Goal: Task Accomplishment & Management: Manage account settings

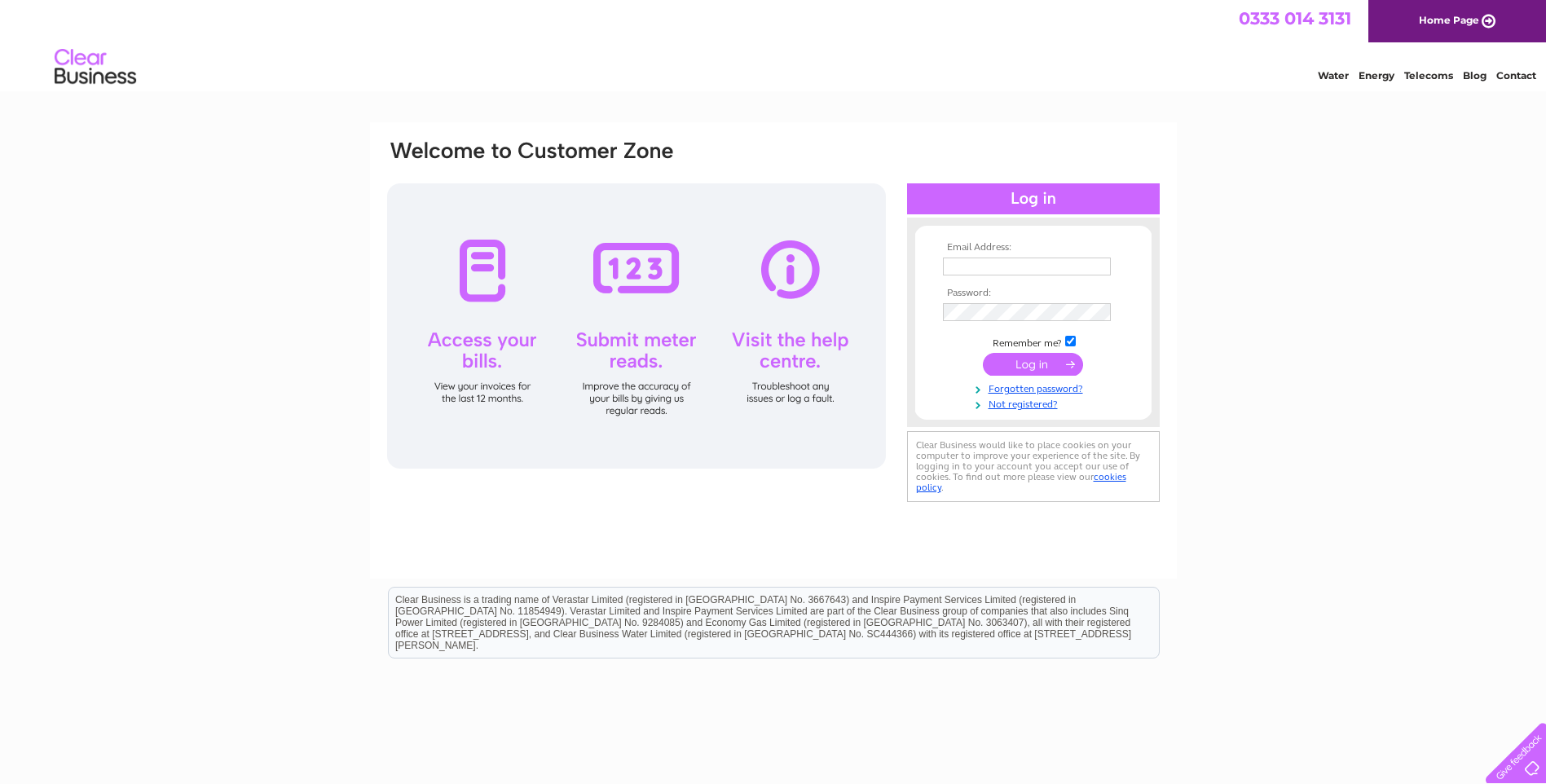
click at [960, 272] on input "text" at bounding box center [1026, 266] width 168 height 18
type input "accounts@ramsaysskips.co.uk"
click at [983, 355] on input "submit" at bounding box center [1033, 366] width 101 height 23
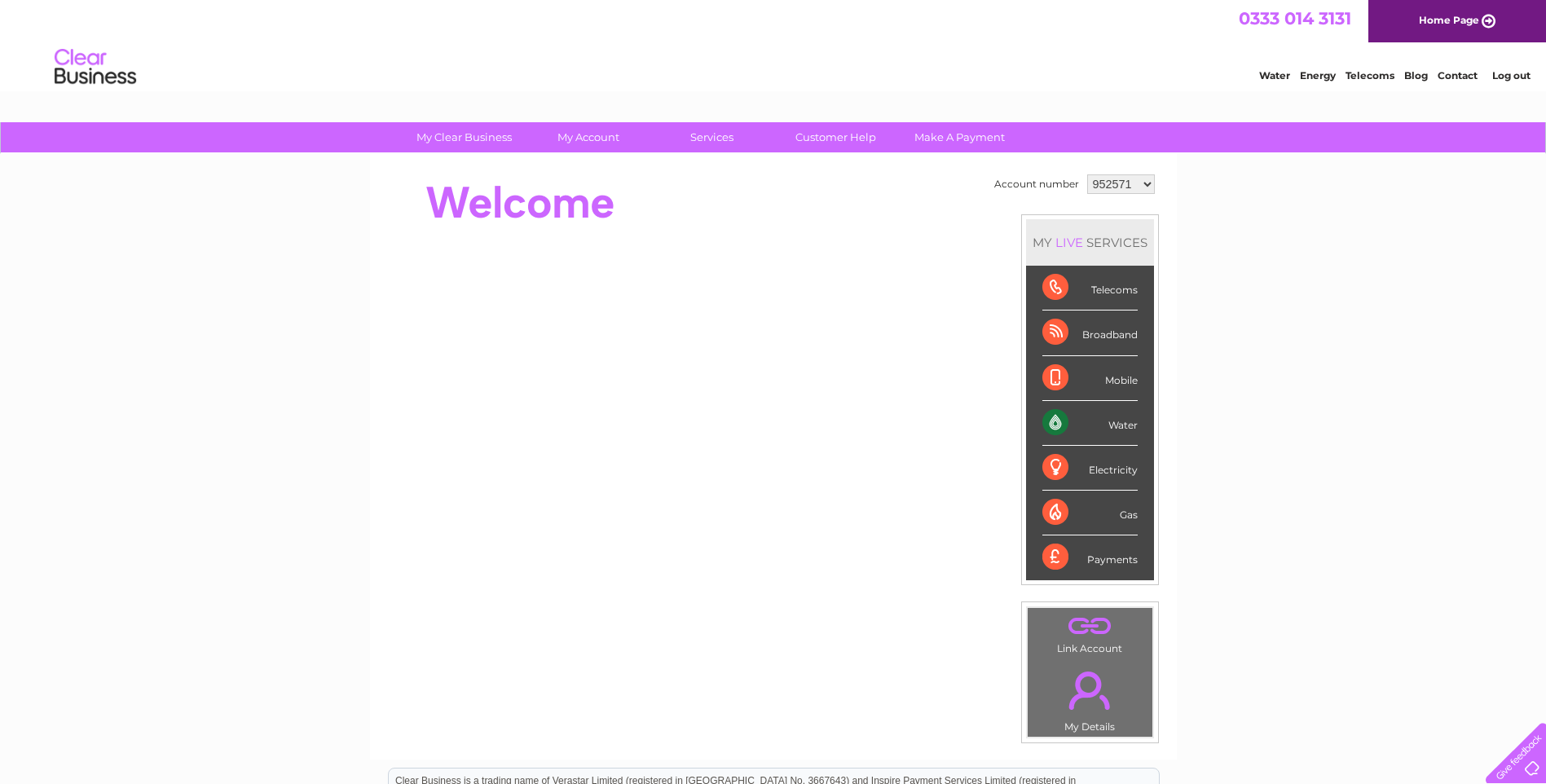
click at [1146, 185] on select "952571 1058356 1116108 1117208 1119871" at bounding box center [1121, 184] width 67 height 20
select select "1117208"
click at [1087, 175] on select "952571 1058356 1116108 1117208 1119871" at bounding box center [1121, 184] width 67 height 20
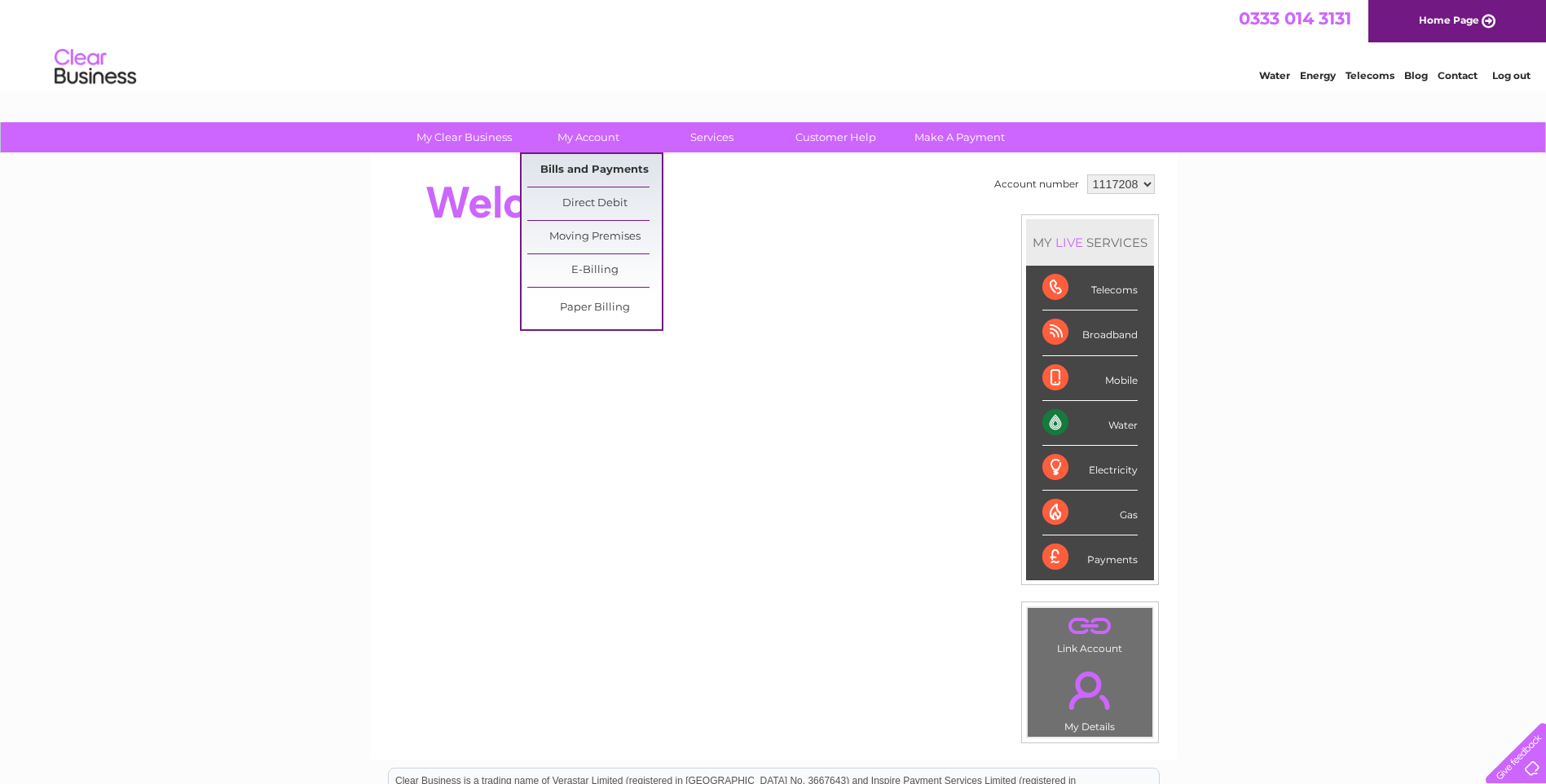
click at [581, 167] on link "Bills and Payments" at bounding box center [595, 170] width 135 height 32
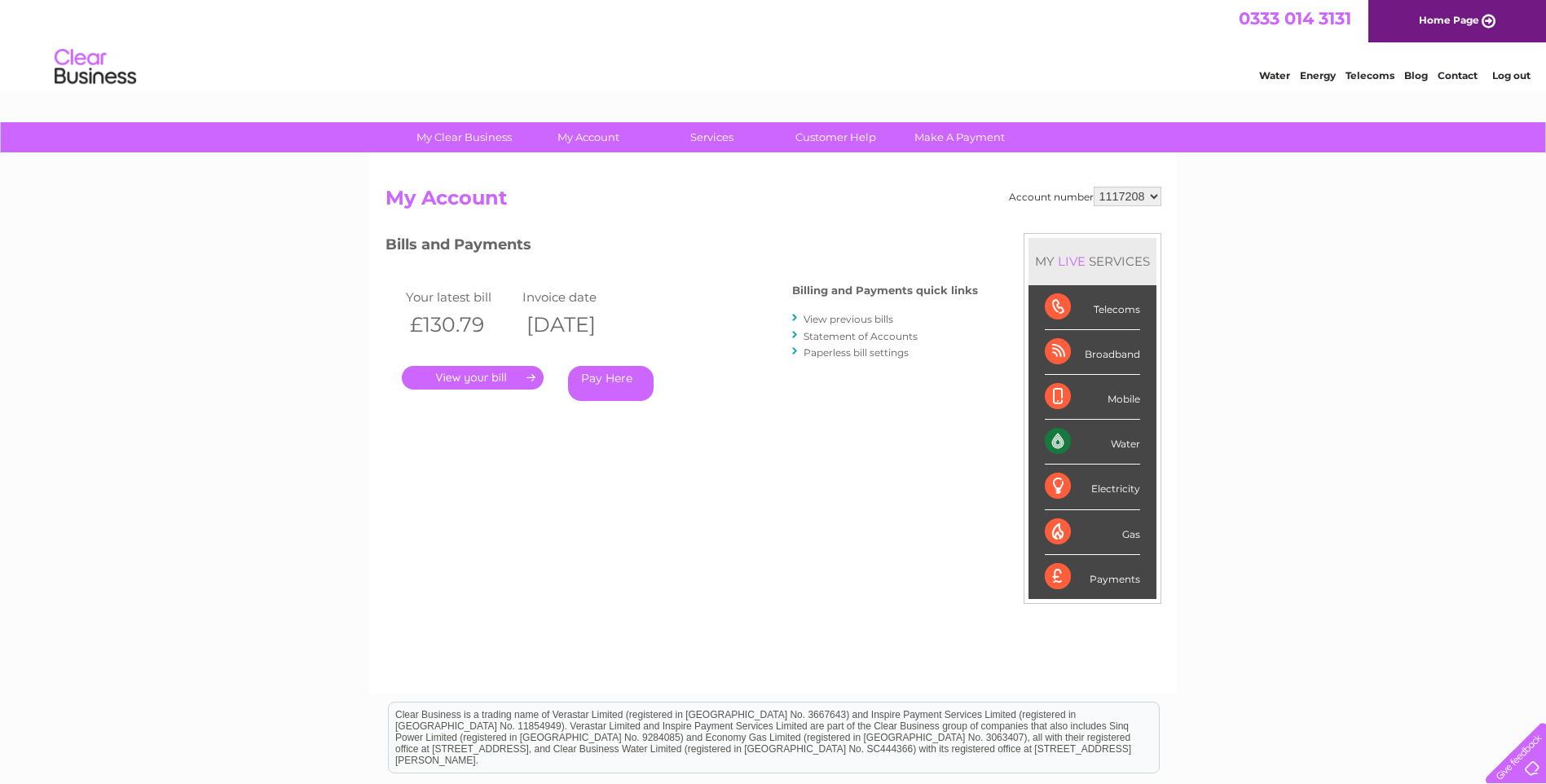
click at [487, 372] on link "." at bounding box center [472, 378] width 141 height 24
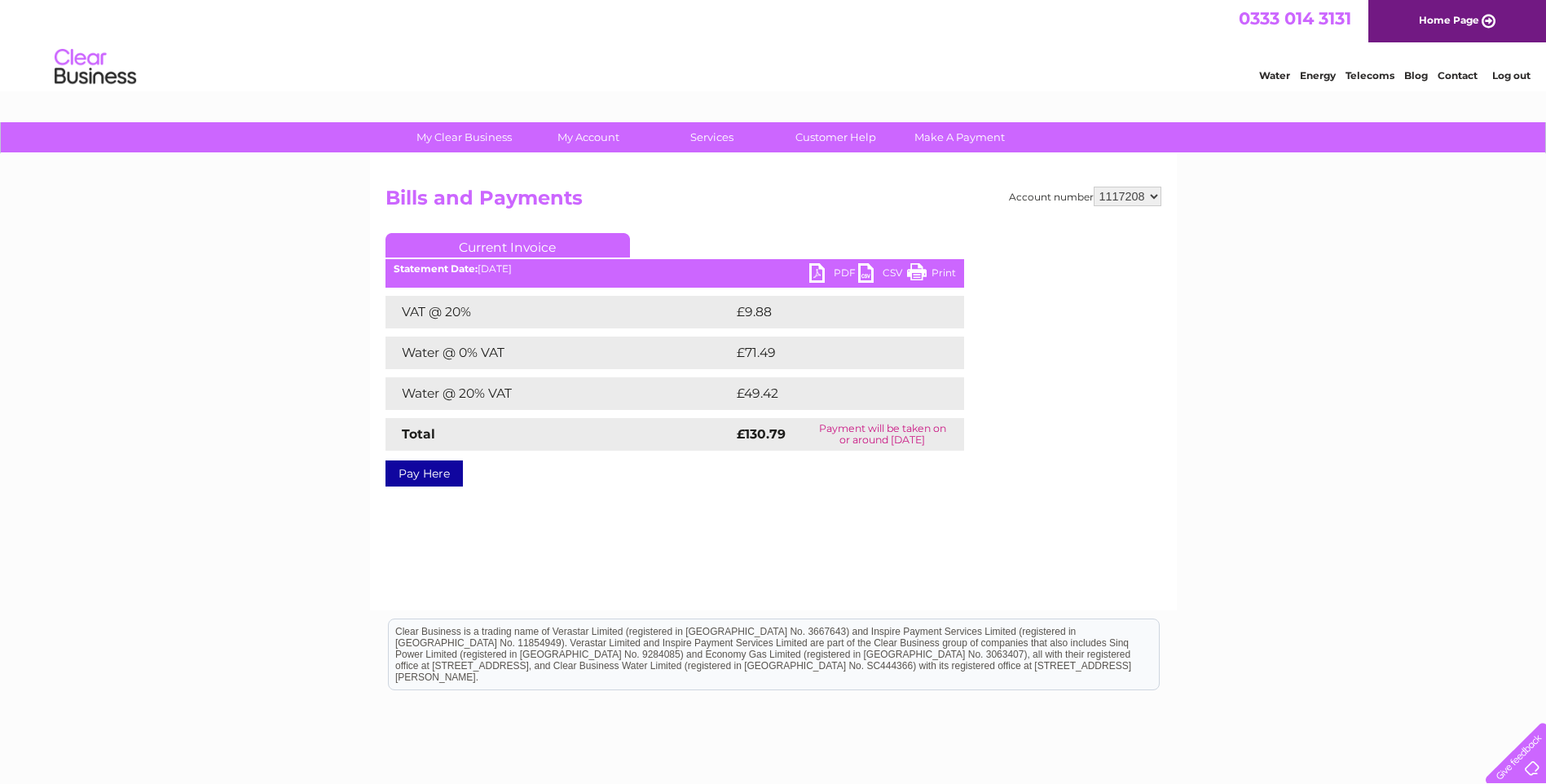
click at [845, 268] on link "PDF" at bounding box center [834, 275] width 49 height 24
click at [825, 569] on div "Account number 952571 1058356 1116108 1117208 1119871 Bills and Payments Curren…" at bounding box center [773, 382] width 807 height 456
click at [1153, 195] on select "952571 1058356 1116108 1117208 1119871" at bounding box center [1127, 196] width 67 height 20
select select "952571"
click at [1093, 187] on select "952571 1058356 1116108 1117208 1119871" at bounding box center [1127, 196] width 67 height 20
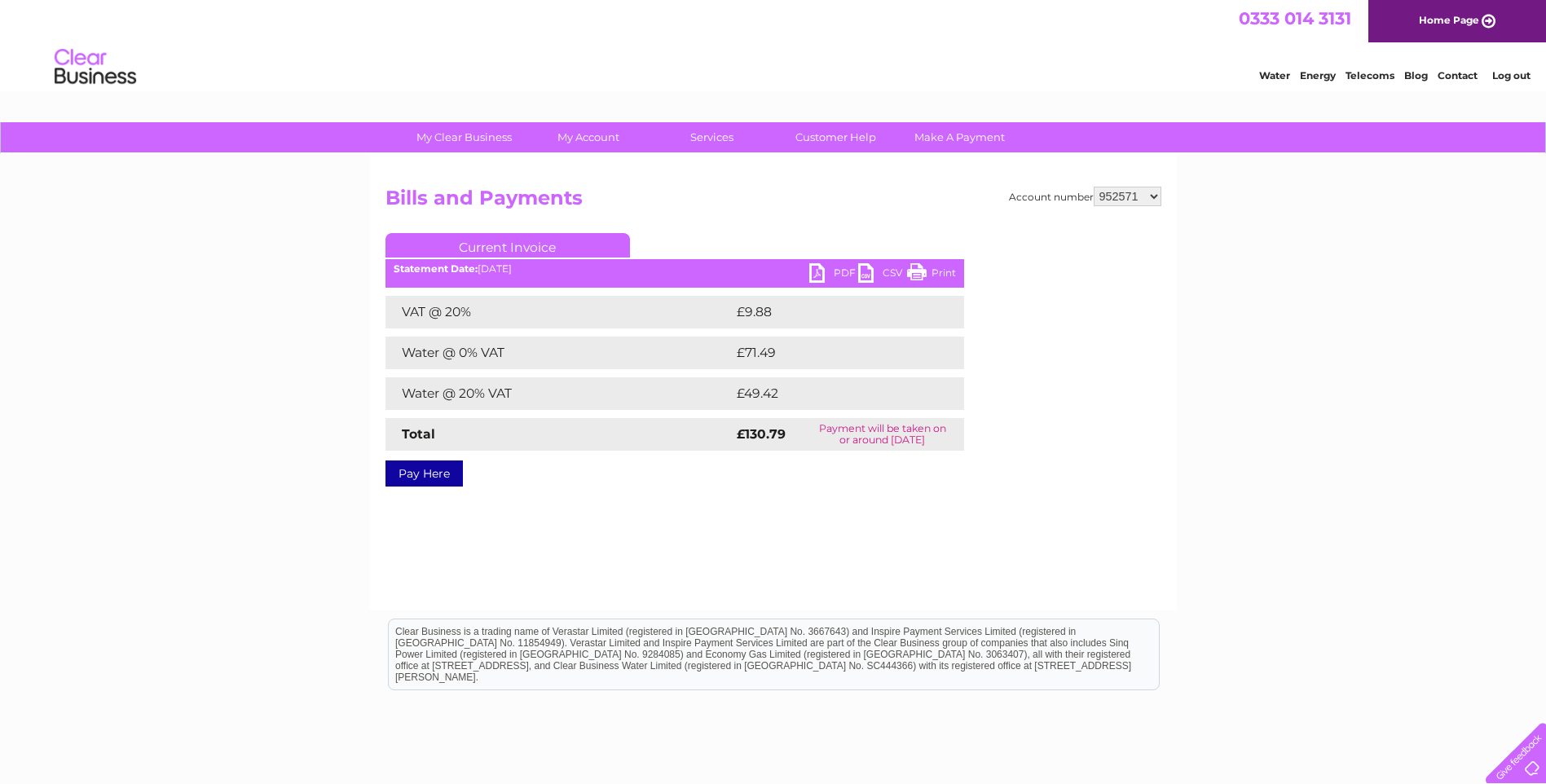
drag, startPoint x: 658, startPoint y: 502, endPoint x: 657, endPoint y: 472, distance: 30.0
click at [657, 502] on div "Account number 952571 1058356 1116108 1117208 1119871 Bills and Payments Curren…" at bounding box center [773, 382] width 807 height 456
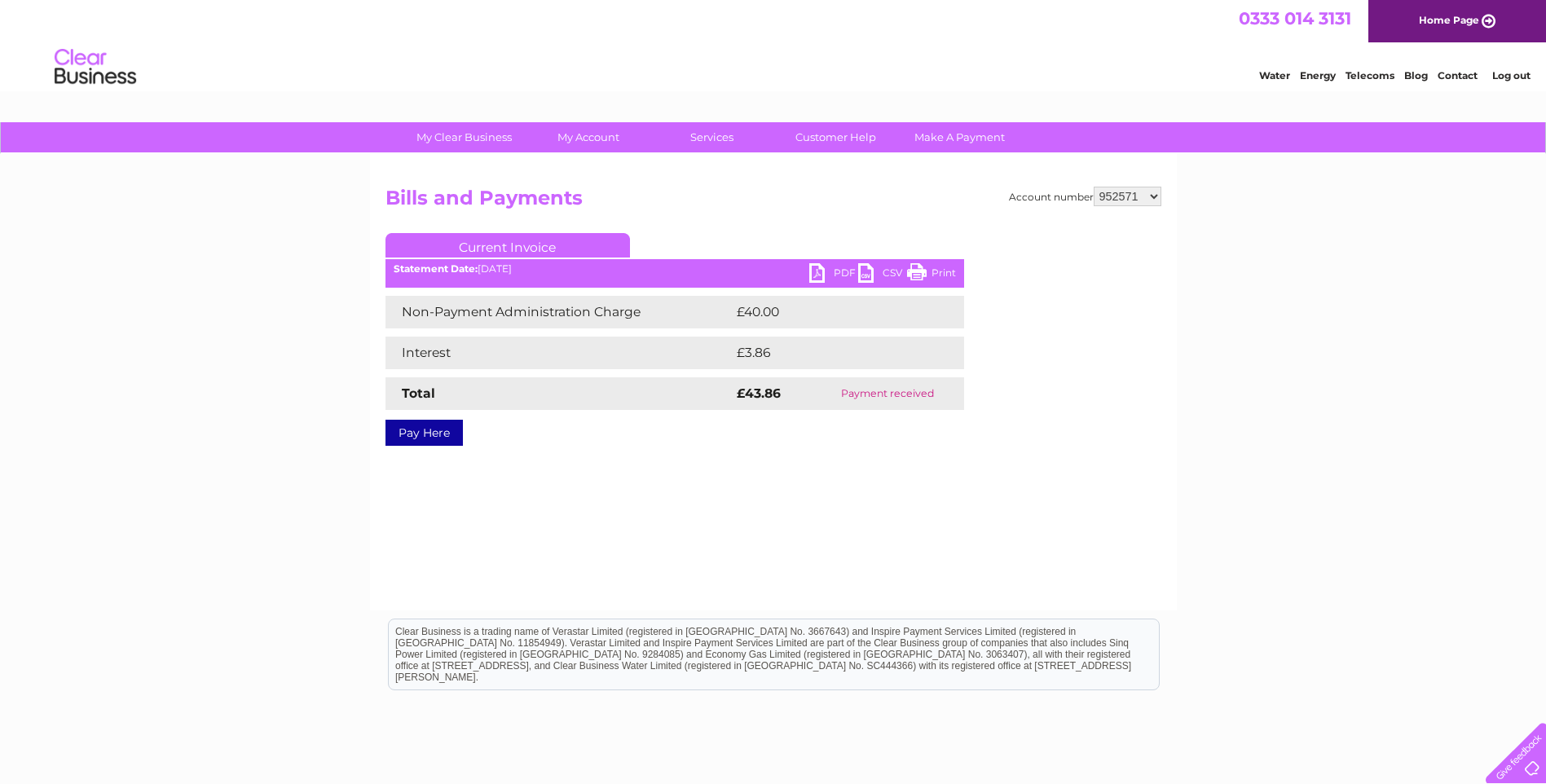
click at [1152, 199] on select "952571 1058356 1116108 1117208 1119871" at bounding box center [1127, 196] width 67 height 20
select select "1058356"
click at [1093, 187] on select "952571 1058356 1116108 1117208 1119871" at bounding box center [1127, 196] width 67 height 20
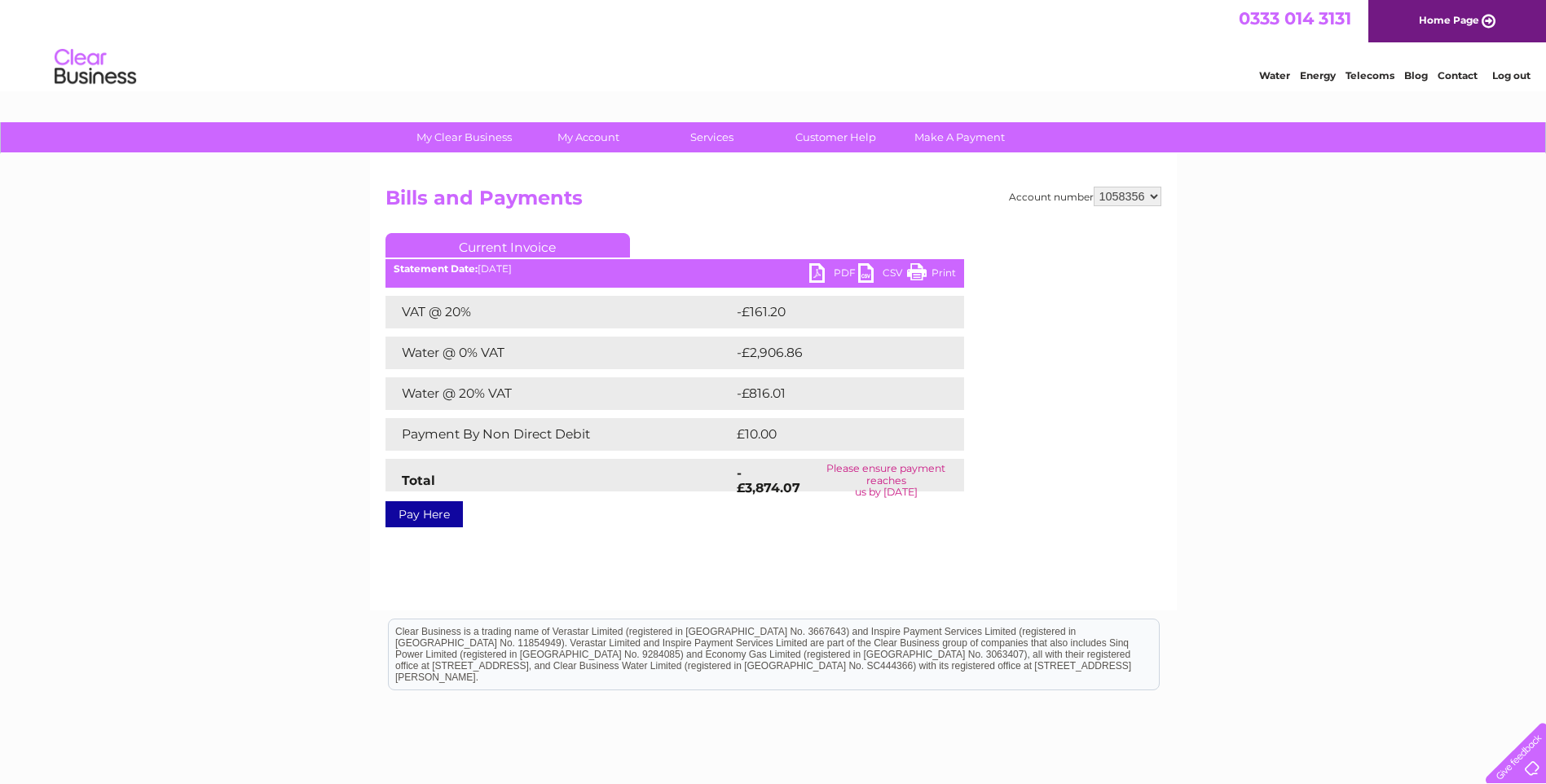
click at [1153, 195] on select "952571 1058356 1116108 1117208 1119871" at bounding box center [1127, 196] width 67 height 20
select select "1116108"
click at [1093, 187] on select "952571 1058356 1116108 1117208 1119871" at bounding box center [1127, 196] width 67 height 20
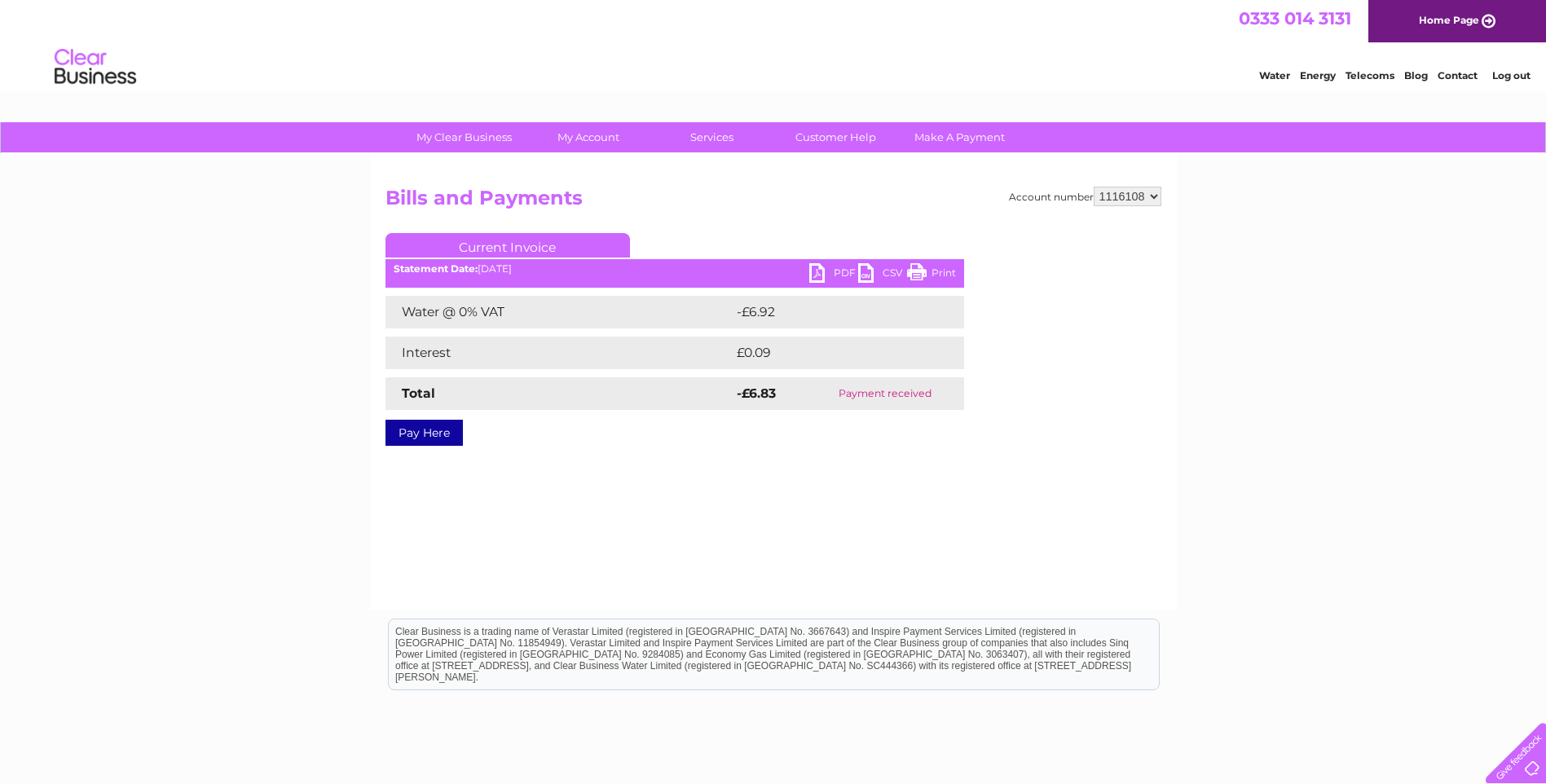
click at [1154, 193] on select "952571 1058356 1116108 1117208 1119871" at bounding box center [1127, 196] width 67 height 20
select select "1117208"
click at [1093, 187] on select "952571 1058356 1116108 1117208 1119871" at bounding box center [1127, 196] width 67 height 20
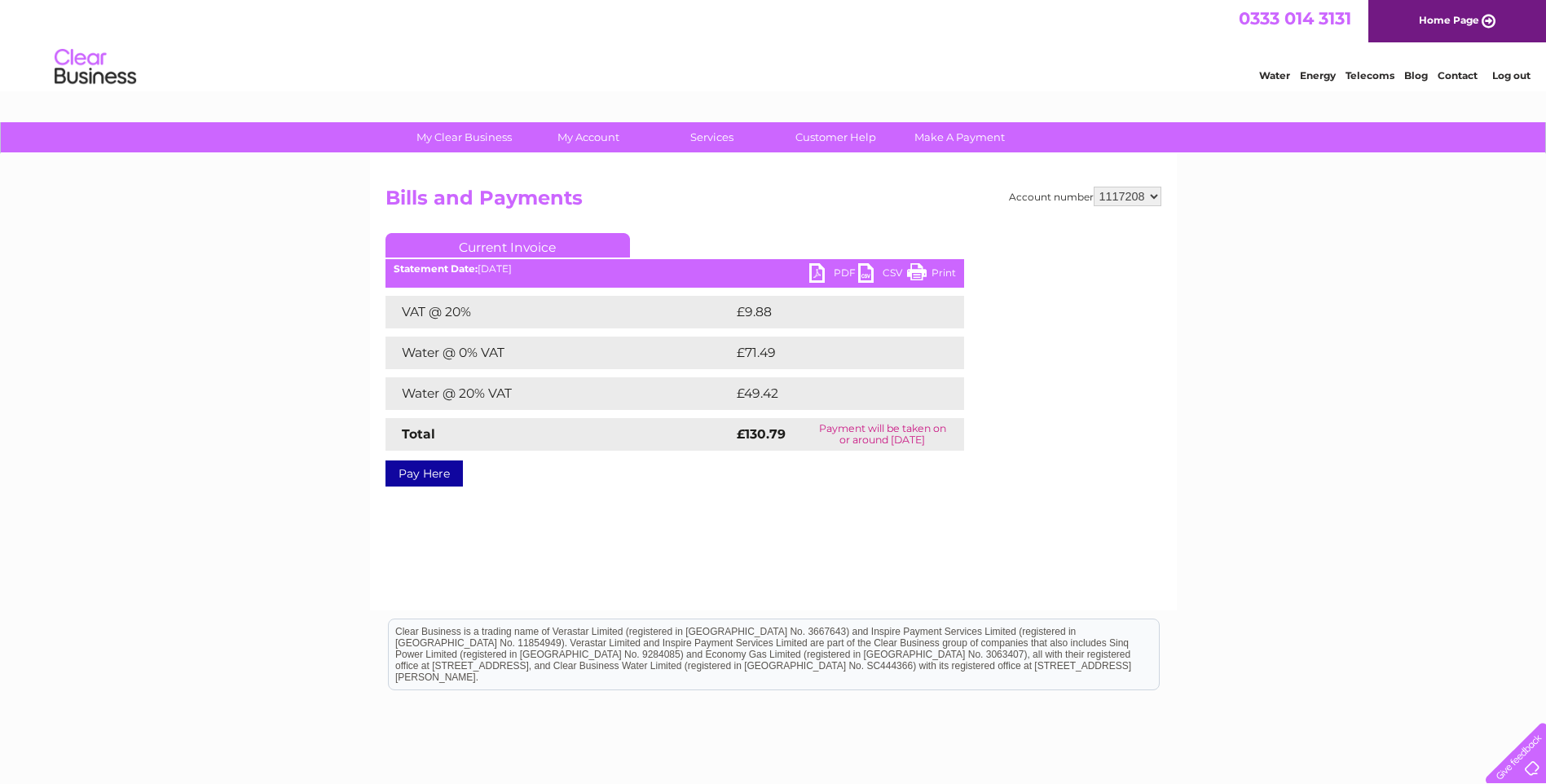
click at [1157, 193] on select "952571 1058356 1116108 1117208 1119871" at bounding box center [1127, 196] width 67 height 20
select select "1119871"
click at [1093, 187] on select "952571 1058356 1116108 1117208 1119871" at bounding box center [1127, 196] width 67 height 20
click at [836, 272] on link "PDF" at bounding box center [834, 275] width 49 height 24
click at [839, 272] on link "PDF" at bounding box center [834, 275] width 49 height 24
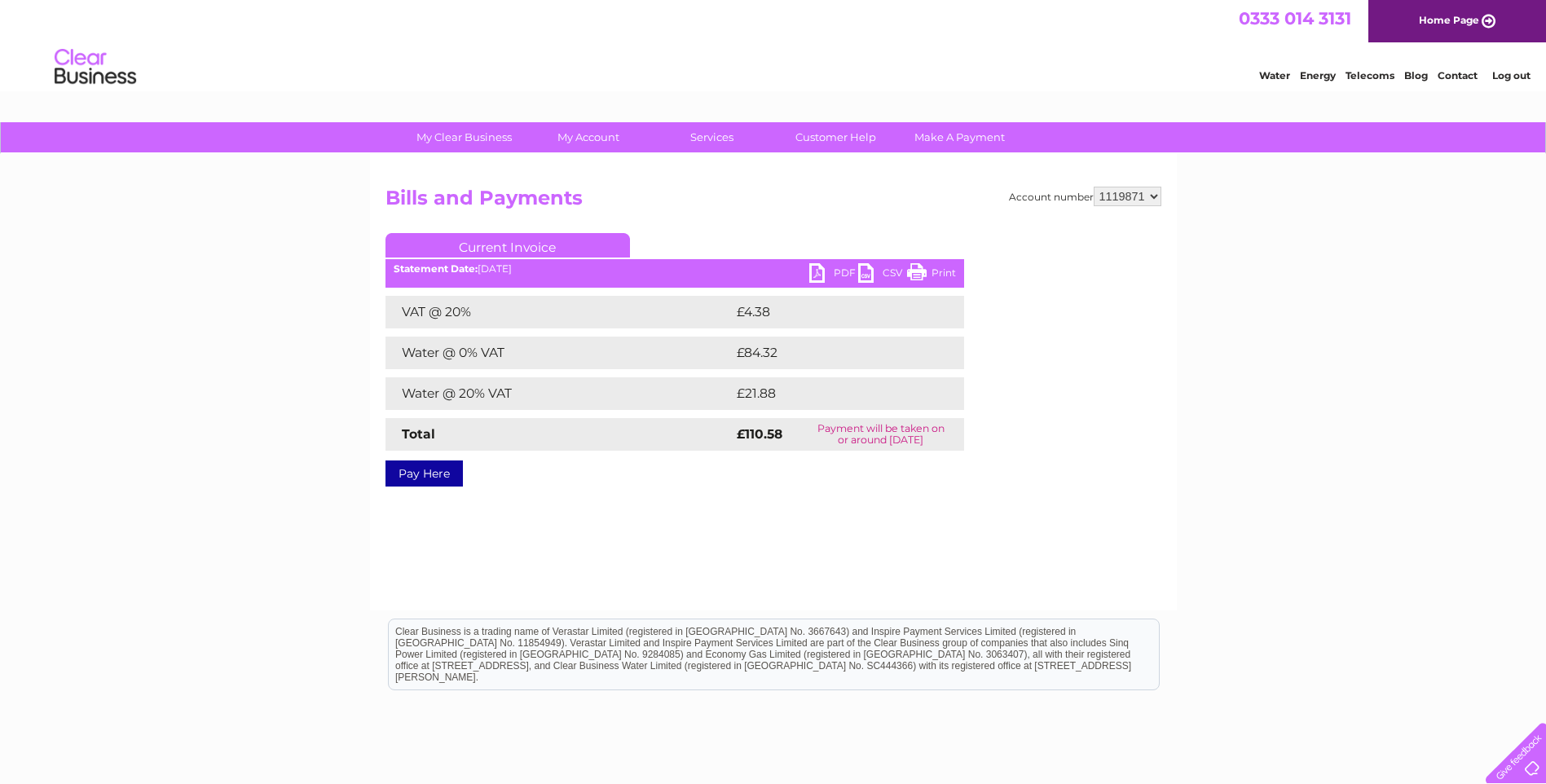
click at [839, 272] on link "PDF" at bounding box center [834, 275] width 49 height 24
